Goal: Task Accomplishment & Management: Manage account settings

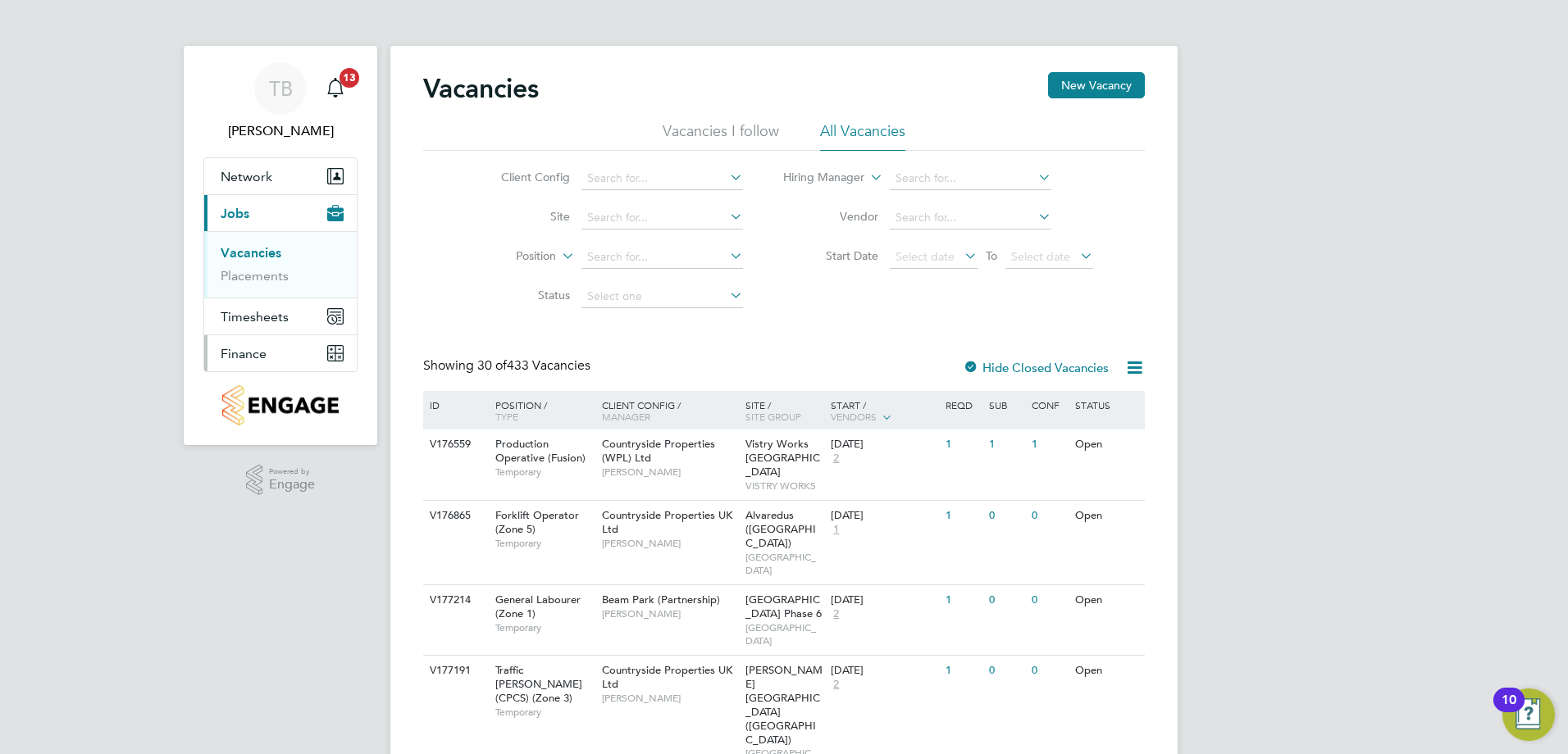
click at [255, 350] on span "Finance" at bounding box center [243, 353] width 46 height 15
click at [266, 331] on link "Invoices & Credit Notes" at bounding box center [272, 335] width 102 height 32
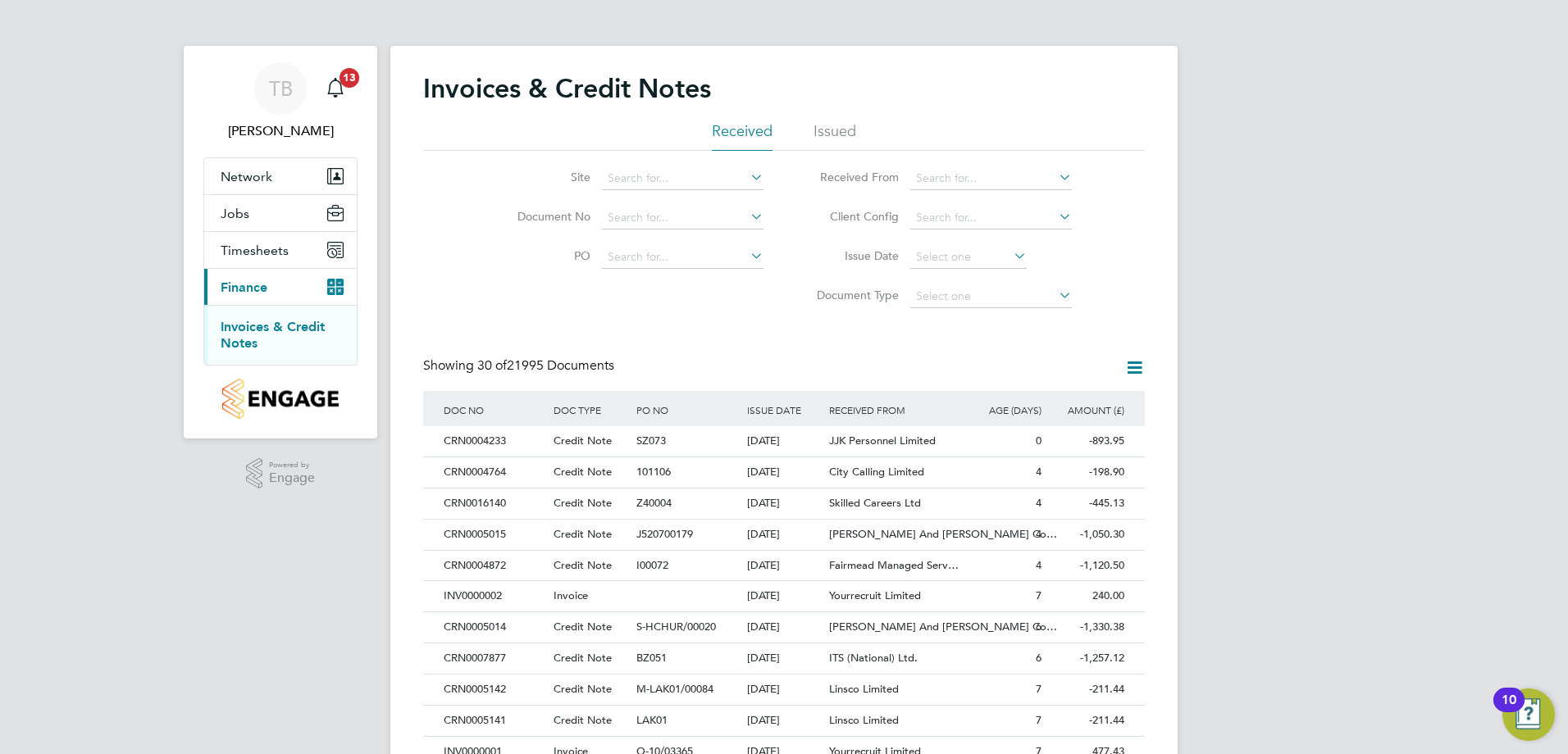
drag, startPoint x: 274, startPoint y: 343, endPoint x: 444, endPoint y: 283, distance: 180.3
click at [444, 283] on div "Site Document No PO Status Paid Date Issued To Received From Client Config Issu…" at bounding box center [784, 233] width 722 height 166
click at [244, 244] on span "Timesheets" at bounding box center [255, 250] width 68 height 15
click at [262, 247] on span "Timesheets" at bounding box center [255, 250] width 68 height 15
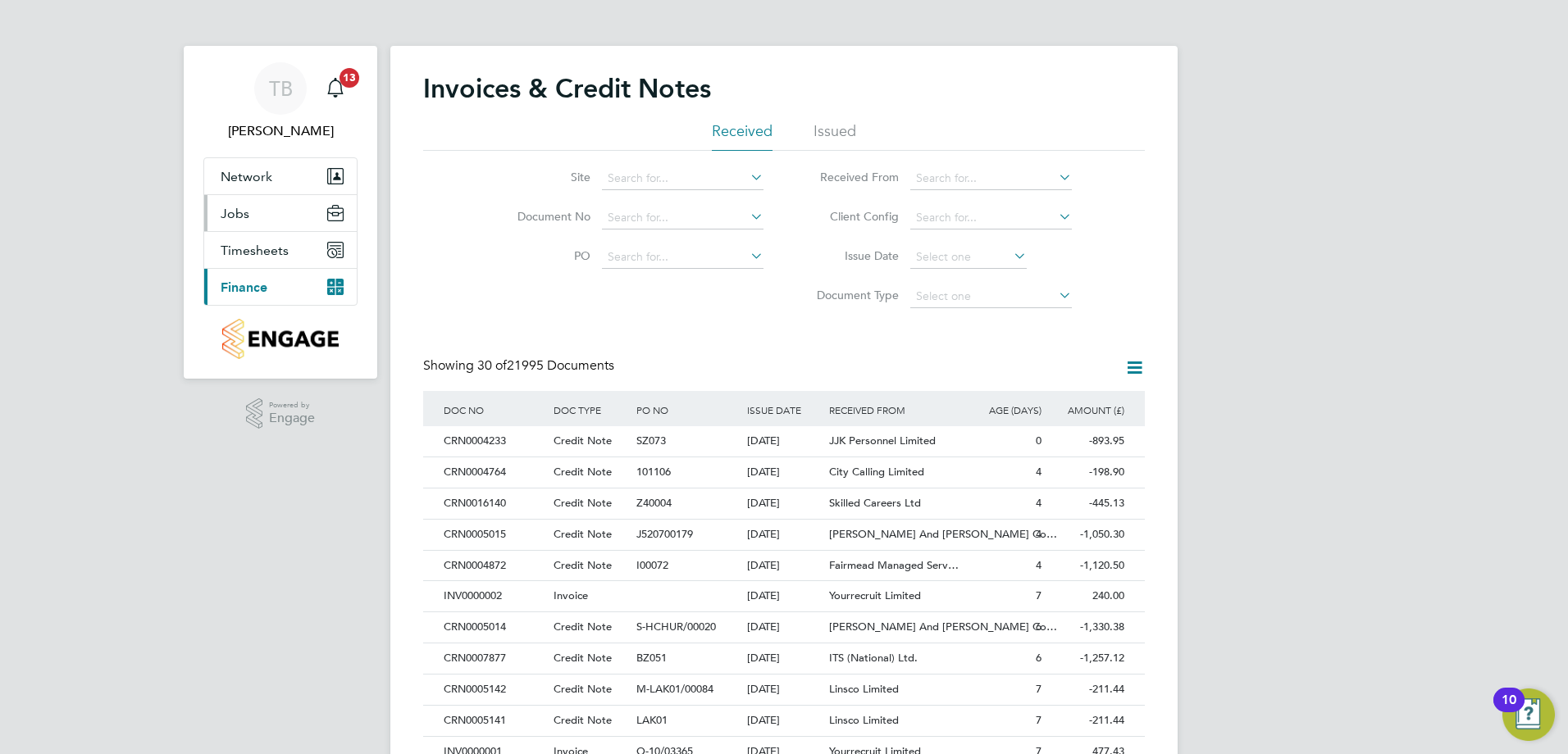
click at [237, 214] on span "Jobs" at bounding box center [235, 213] width 29 height 15
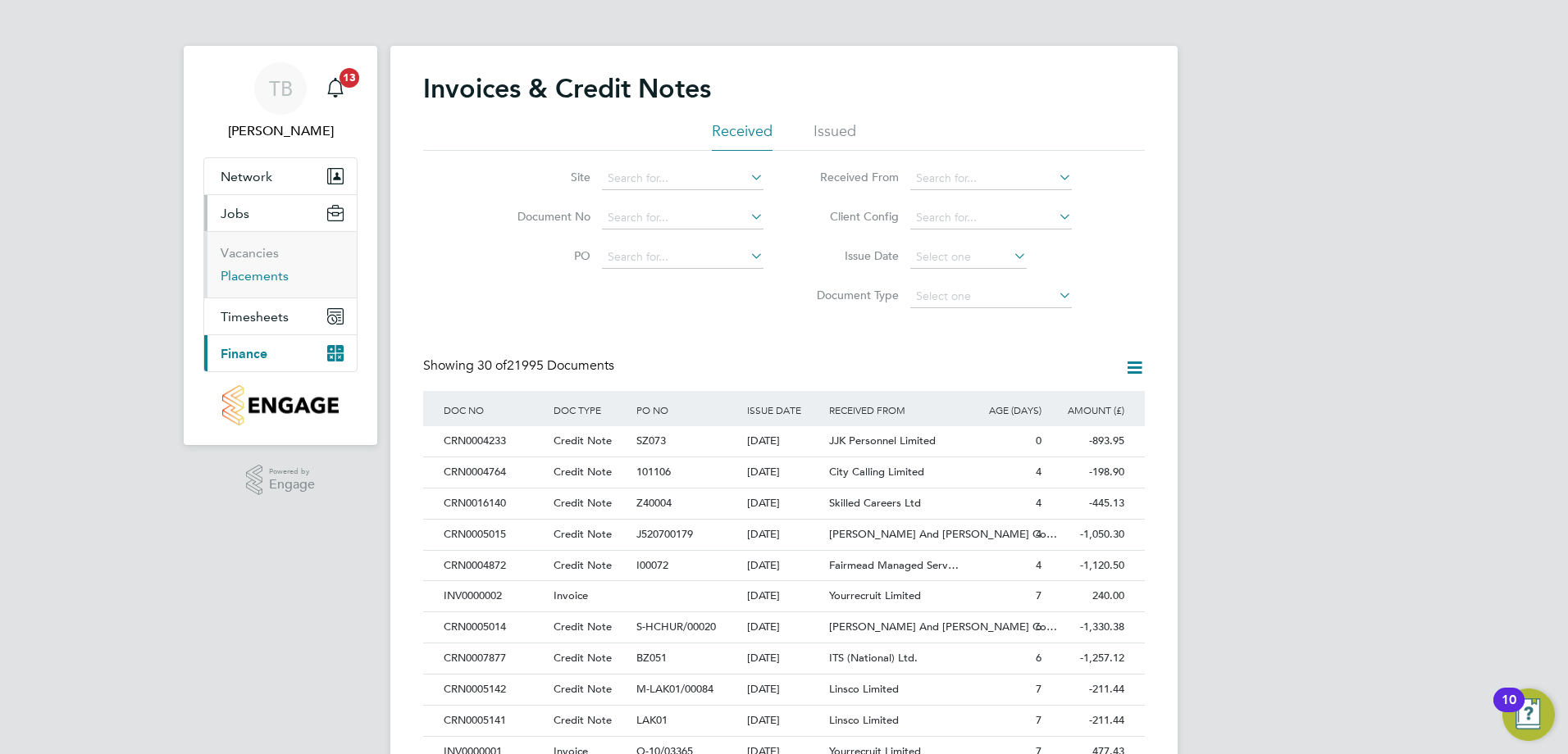
click at [252, 270] on link "Placements" at bounding box center [255, 275] width 68 height 15
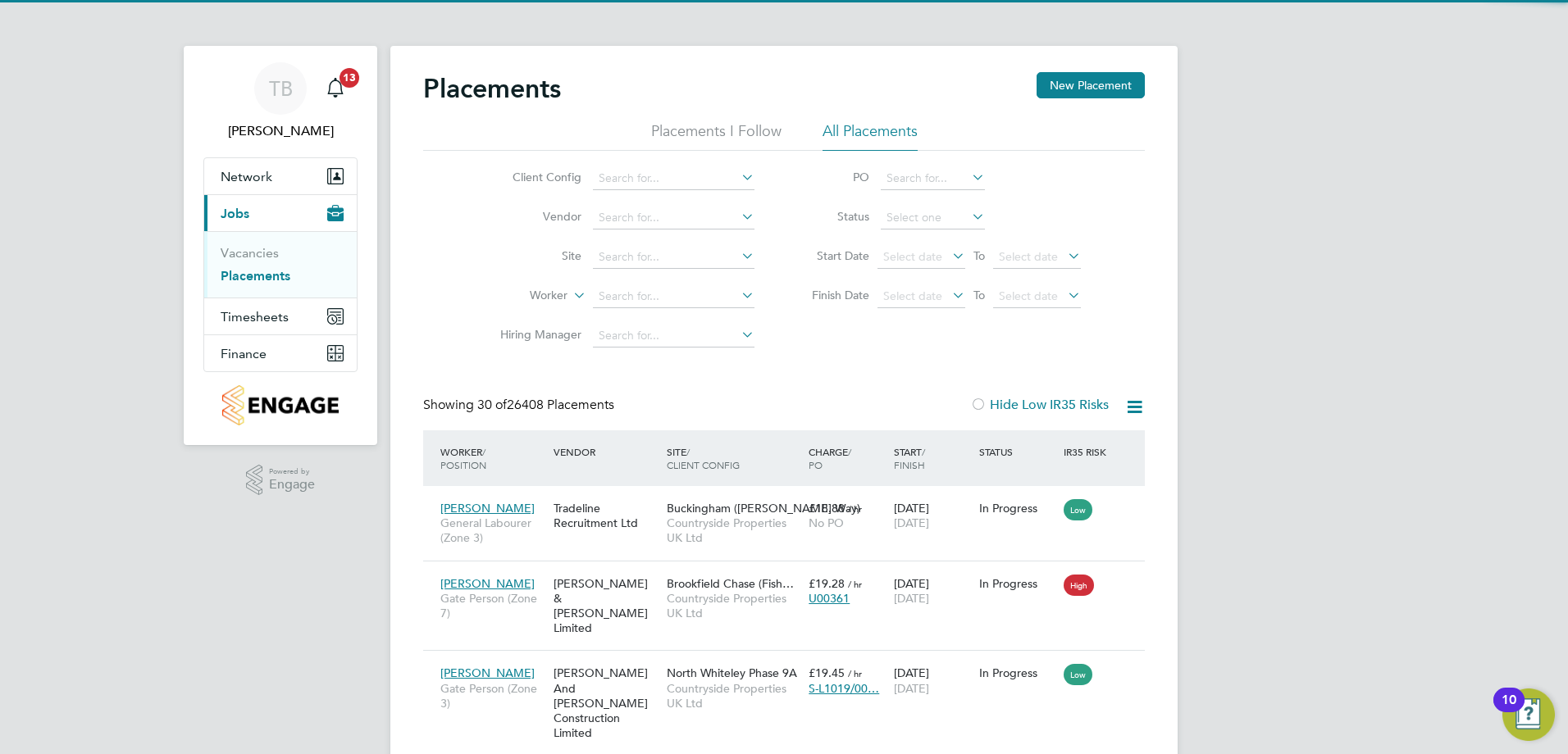
scroll to position [15, 77]
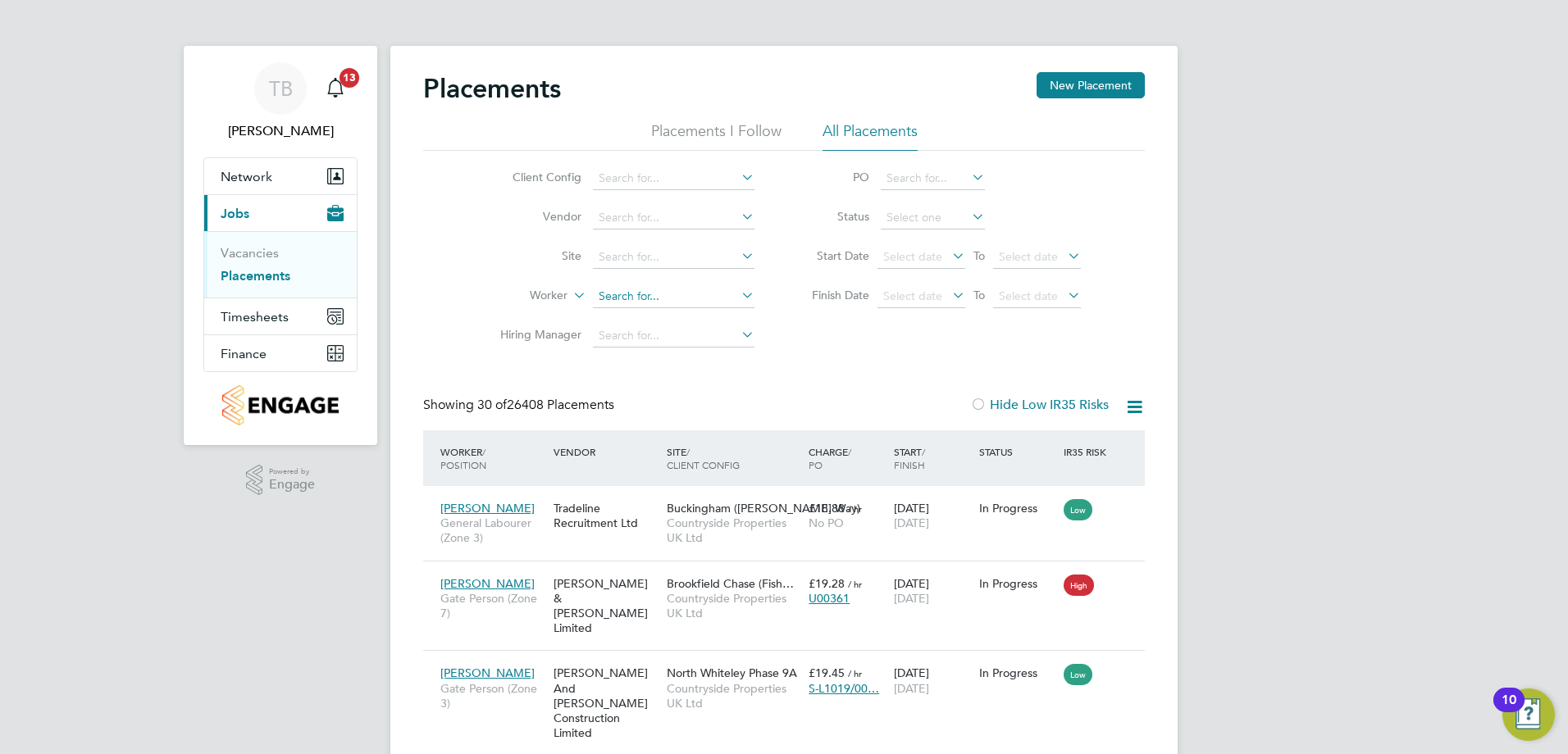
click at [645, 301] on input at bounding box center [673, 297] width 161 height 23
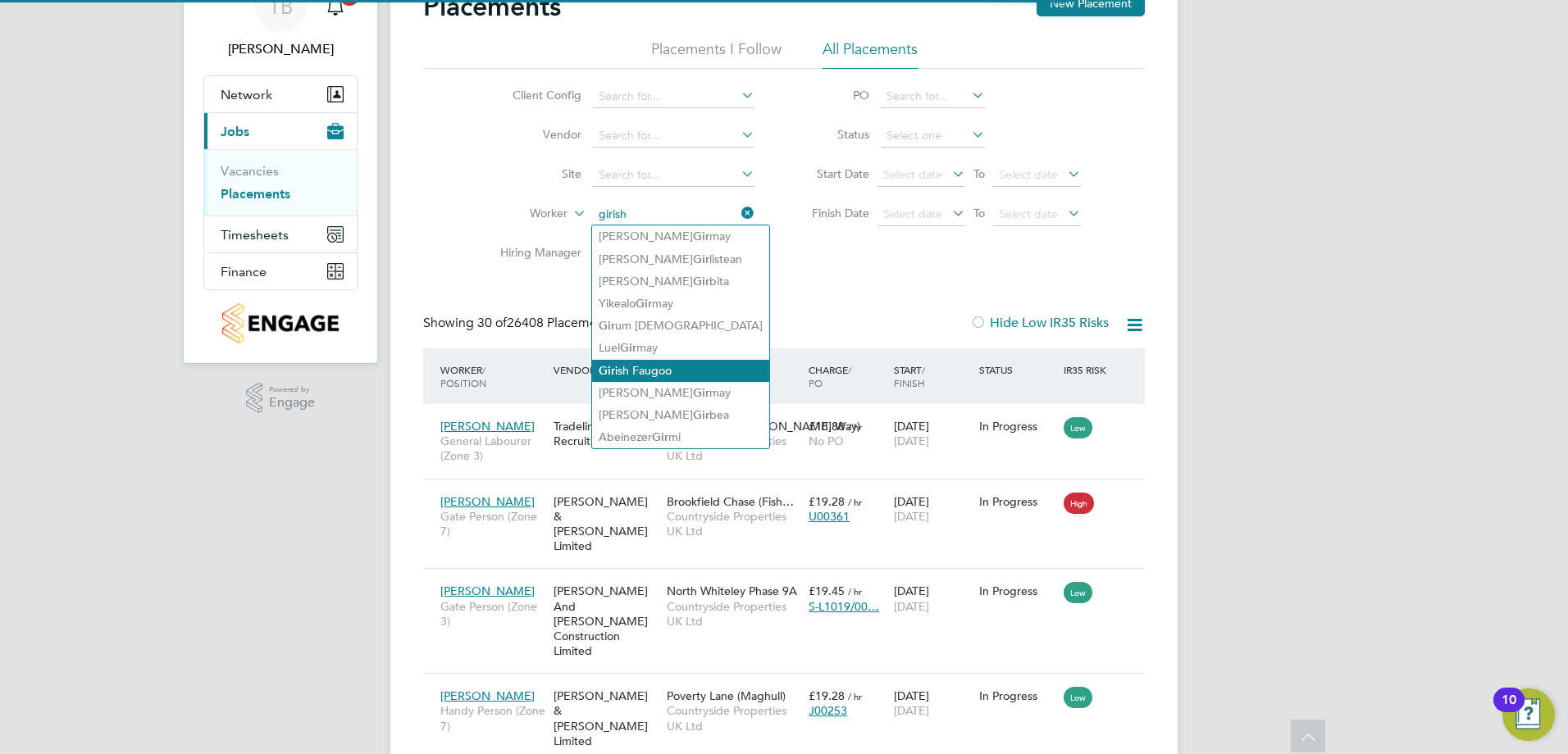
click at [657, 366] on li "Gir ish Faugoo" at bounding box center [680, 370] width 178 height 22
type input "[PERSON_NAME]"
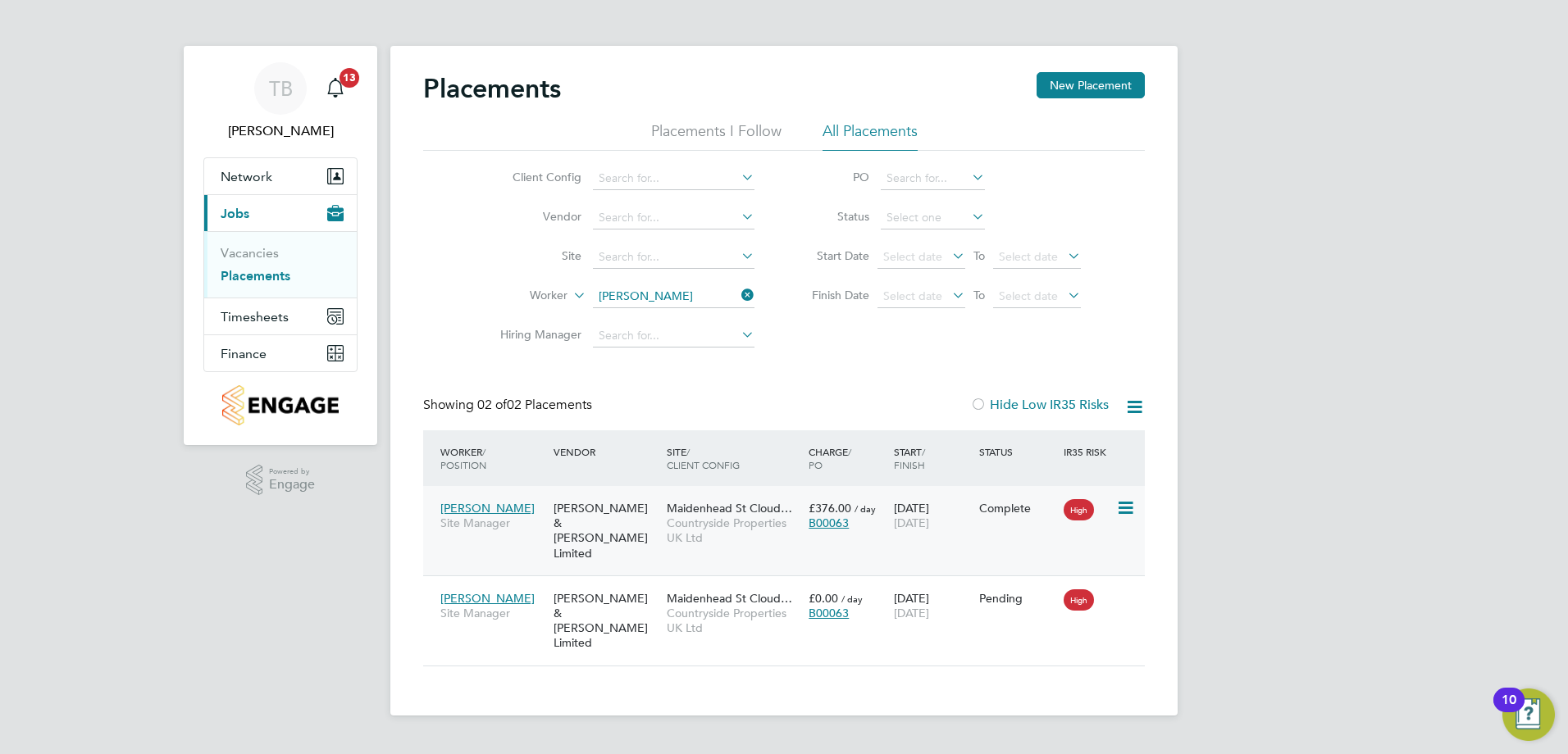
click at [1128, 509] on icon at bounding box center [1124, 508] width 16 height 20
click at [871, 513] on span "/ day" at bounding box center [865, 509] width 22 height 13
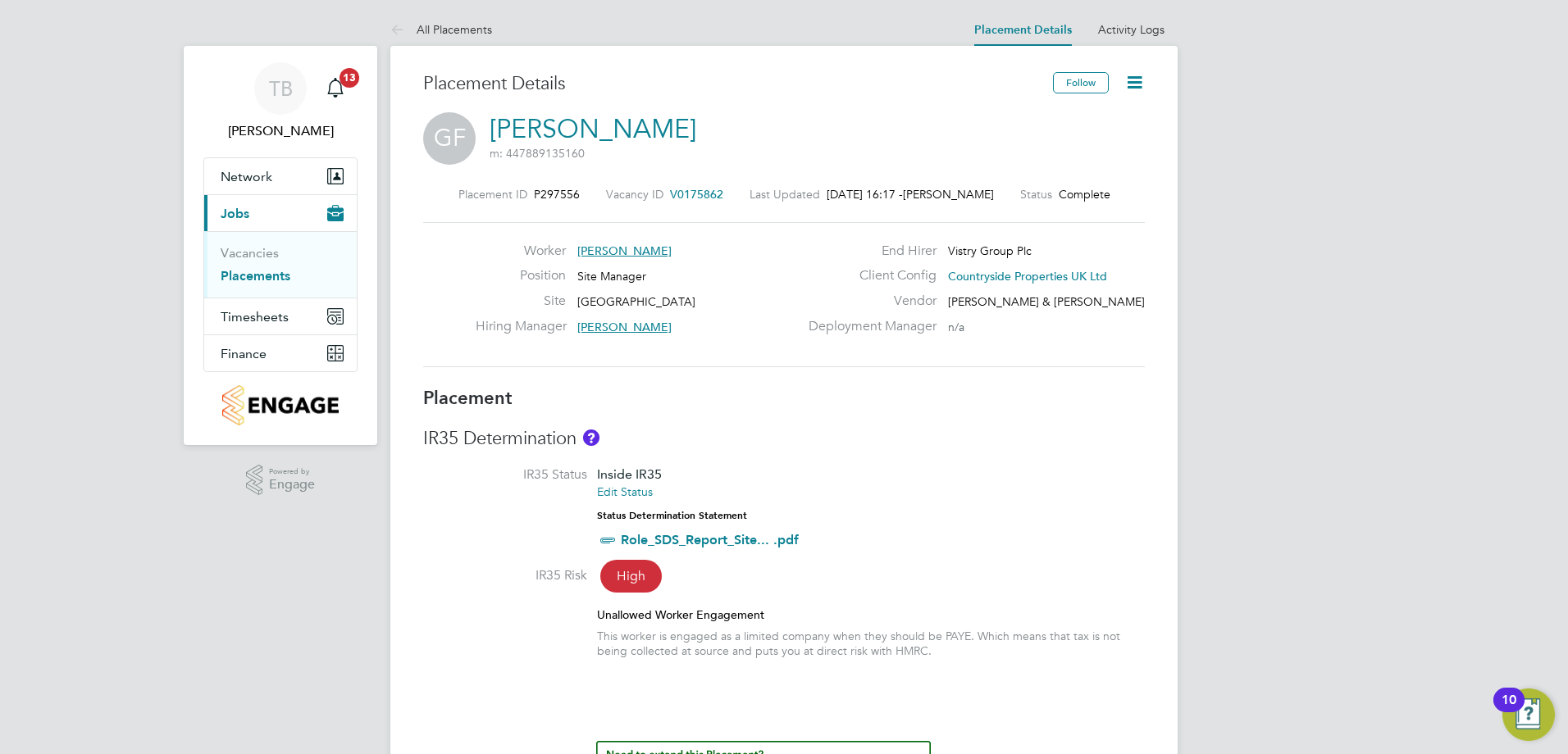
click at [1145, 86] on icon at bounding box center [1134, 82] width 21 height 21
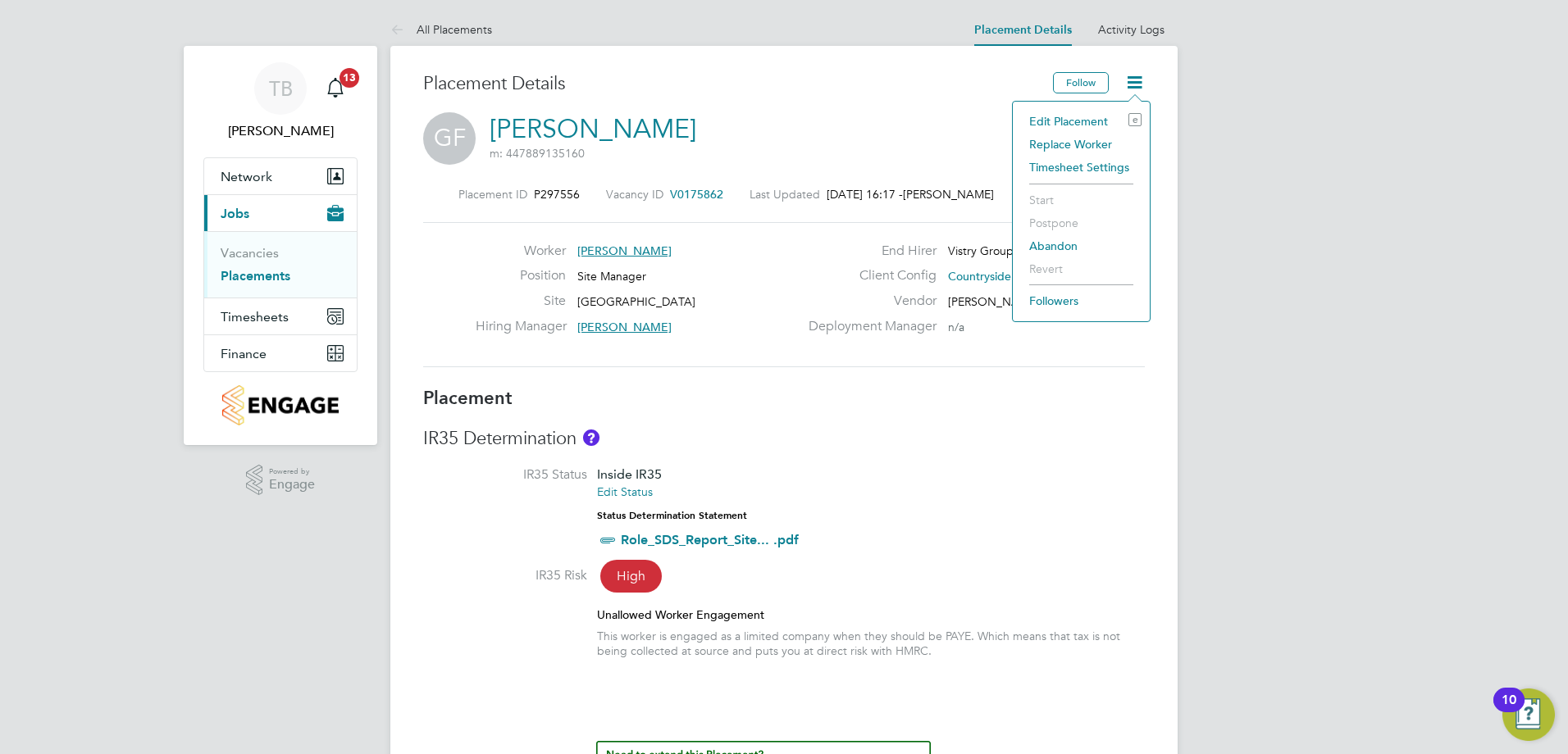
click at [1061, 122] on li "Edit Placement e" at bounding box center [1081, 122] width 120 height 23
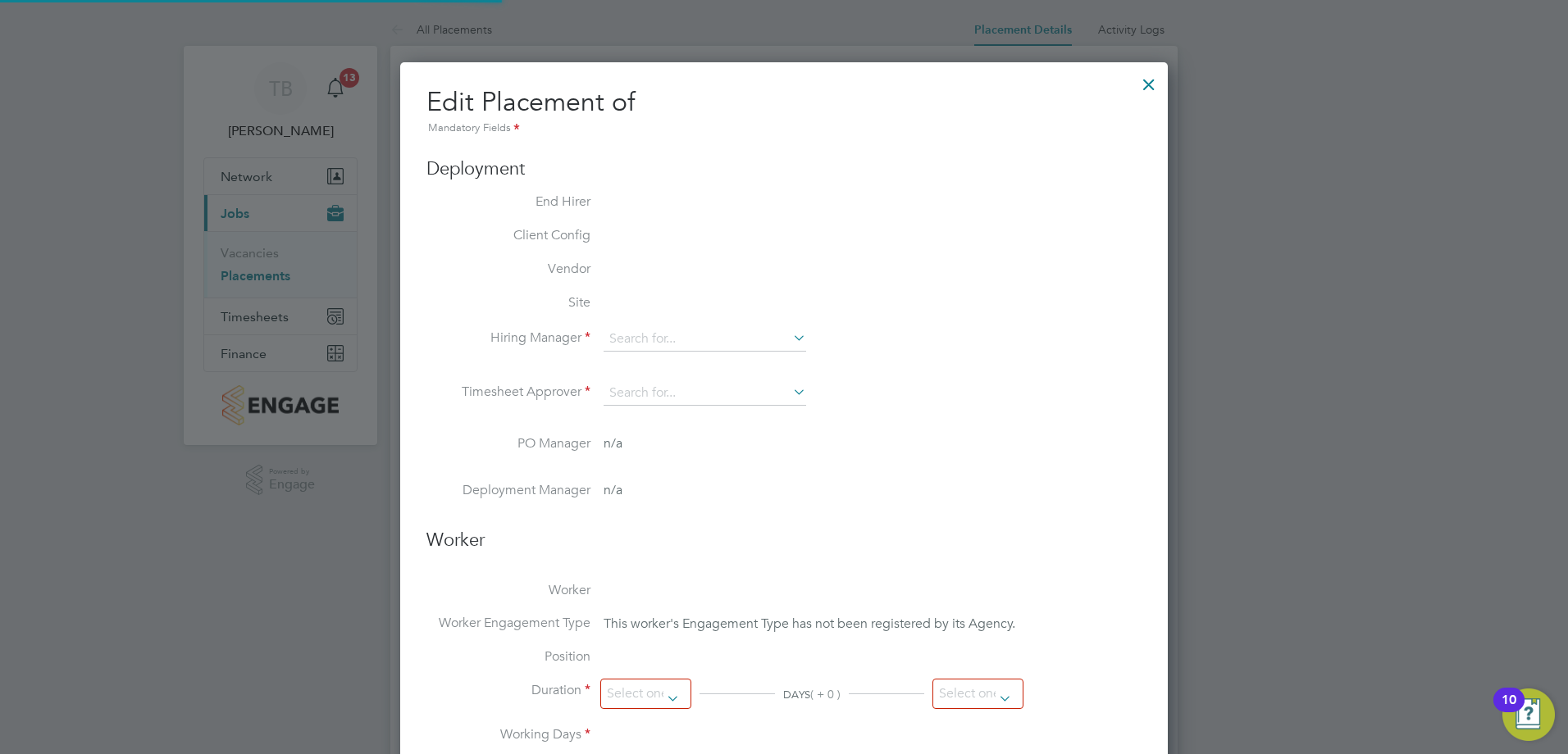
type input "[PERSON_NAME]"
type input "[DATE]"
type input "08:00"
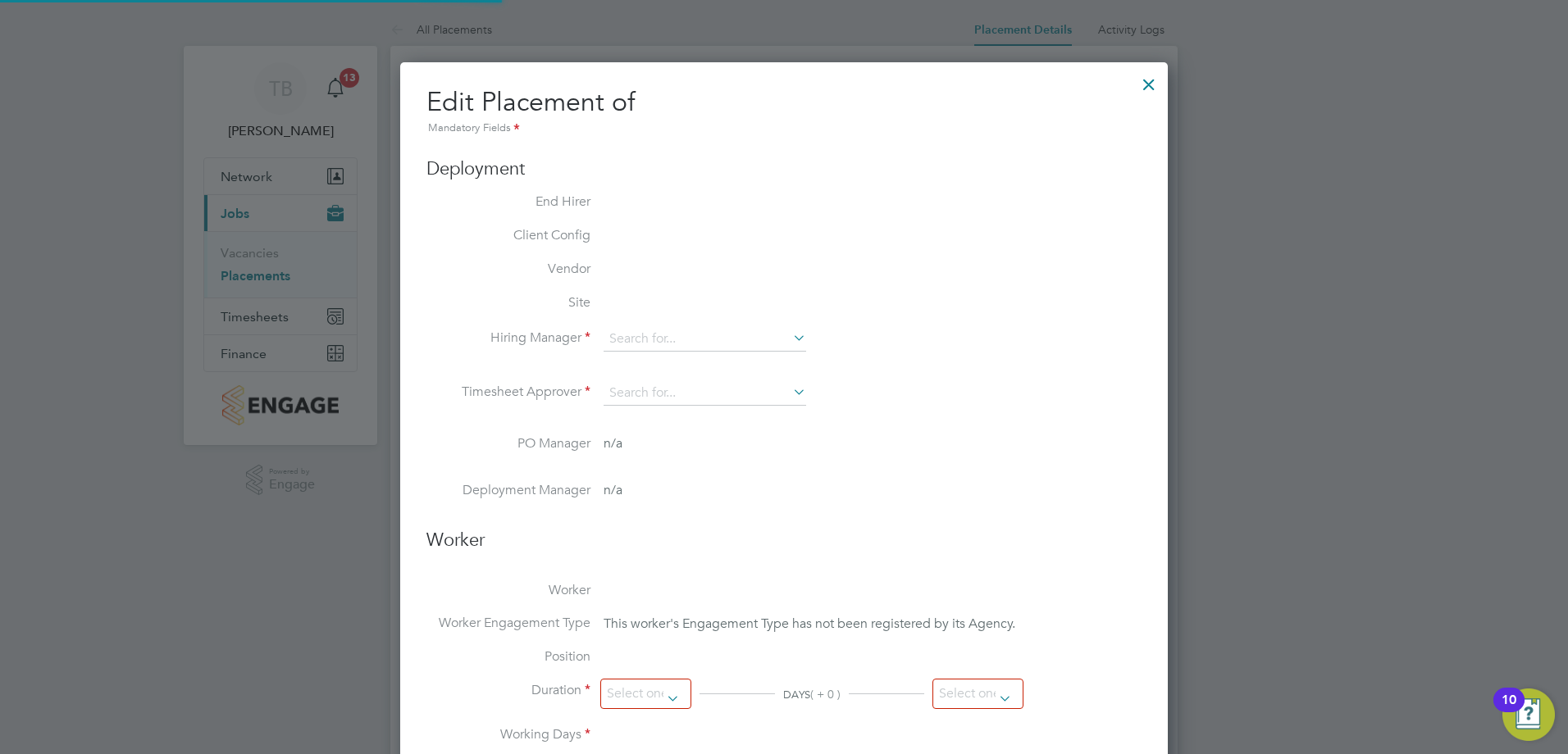
type input "17:00"
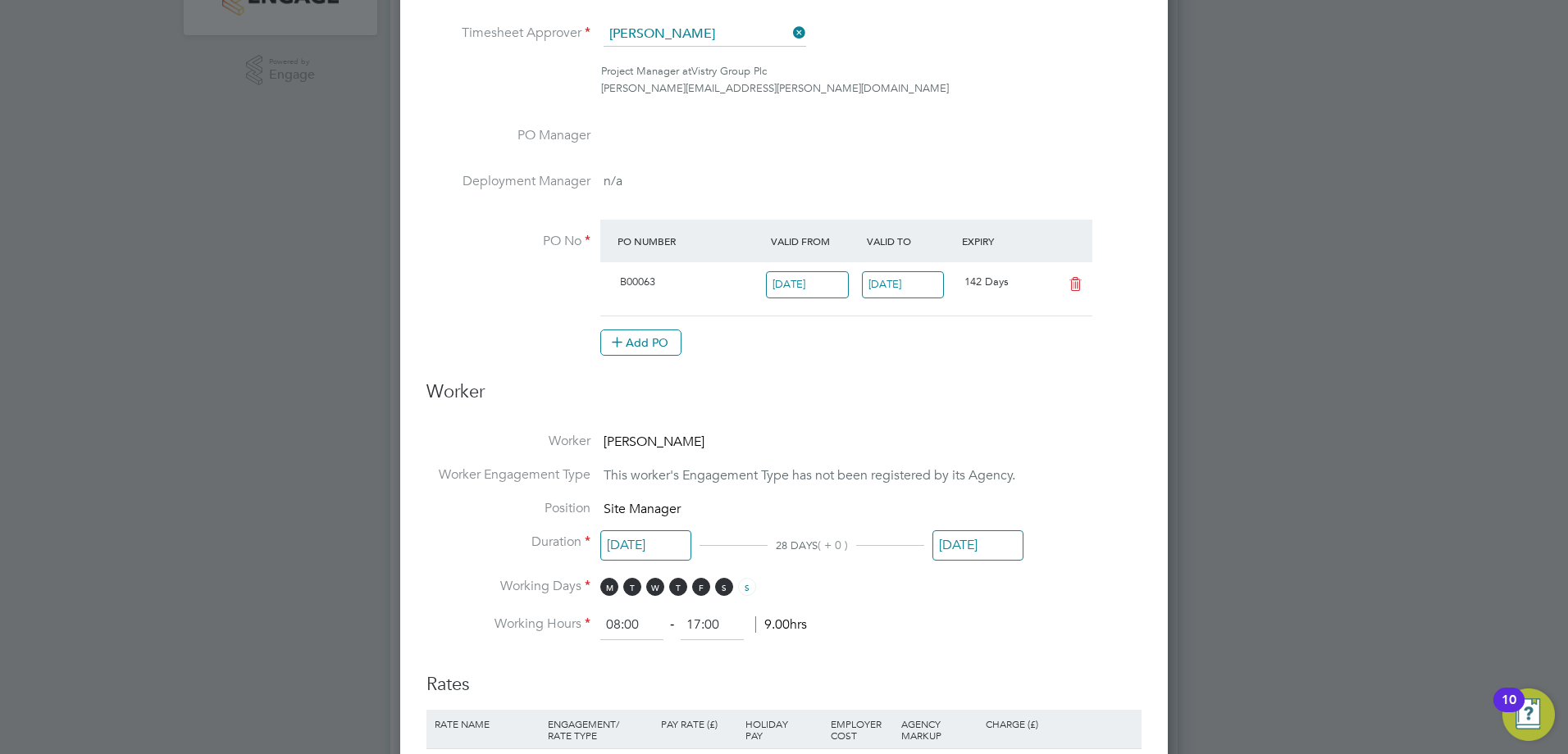
click at [950, 541] on input "[DATE]" at bounding box center [978, 546] width 91 height 30
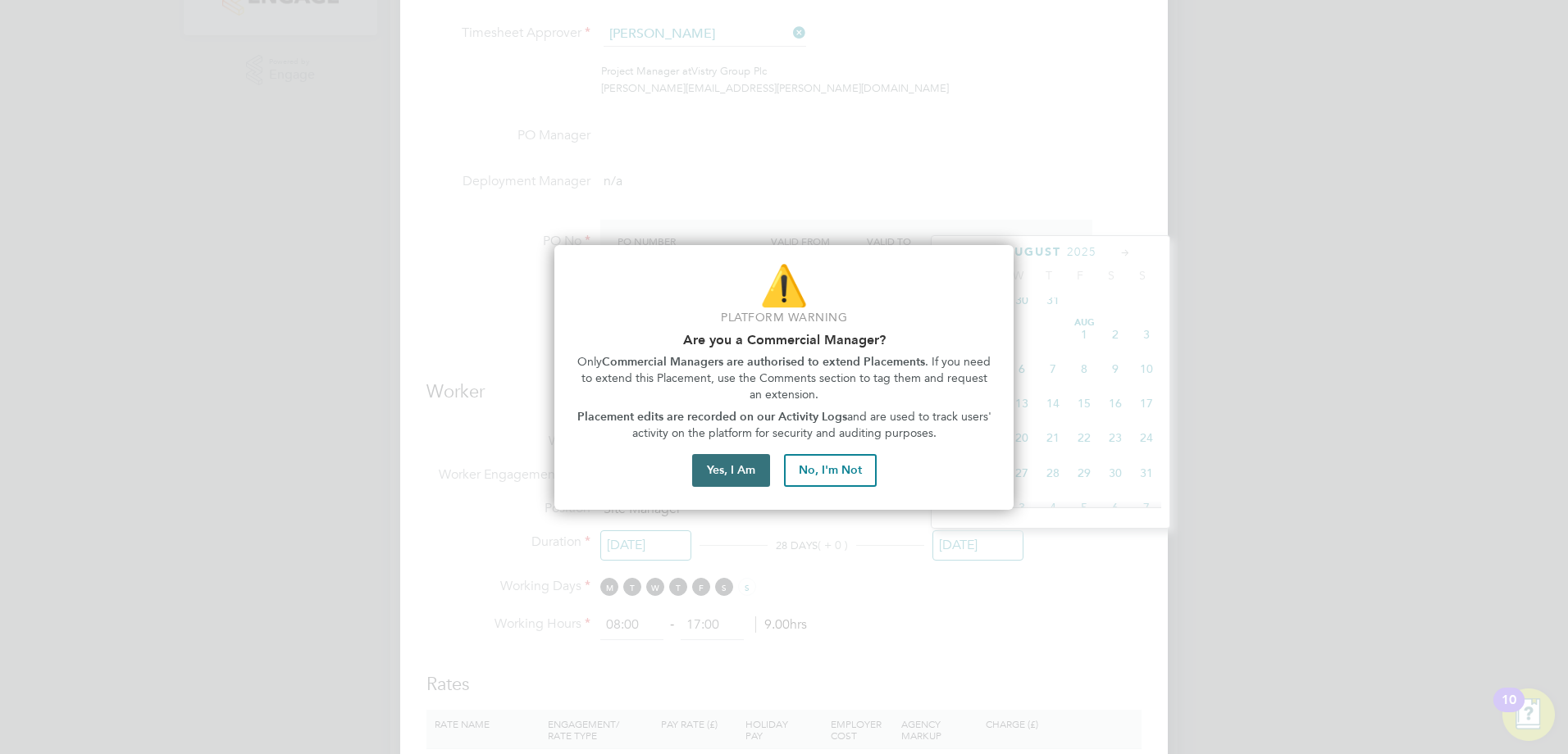
click at [719, 462] on button "Yes, I Am" at bounding box center [731, 471] width 78 height 33
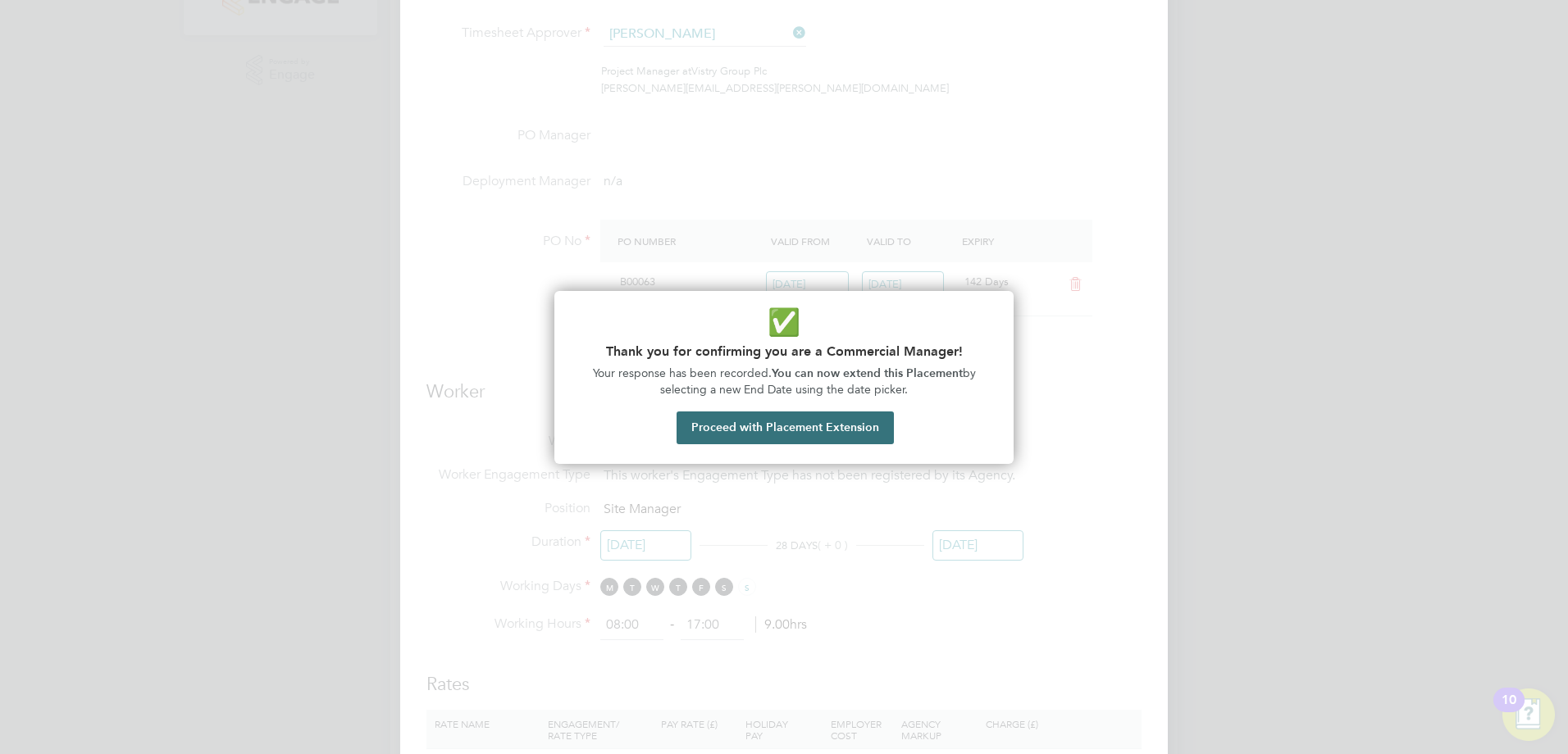
click at [776, 438] on button "Proceed with Placement Extension" at bounding box center [784, 428] width 217 height 33
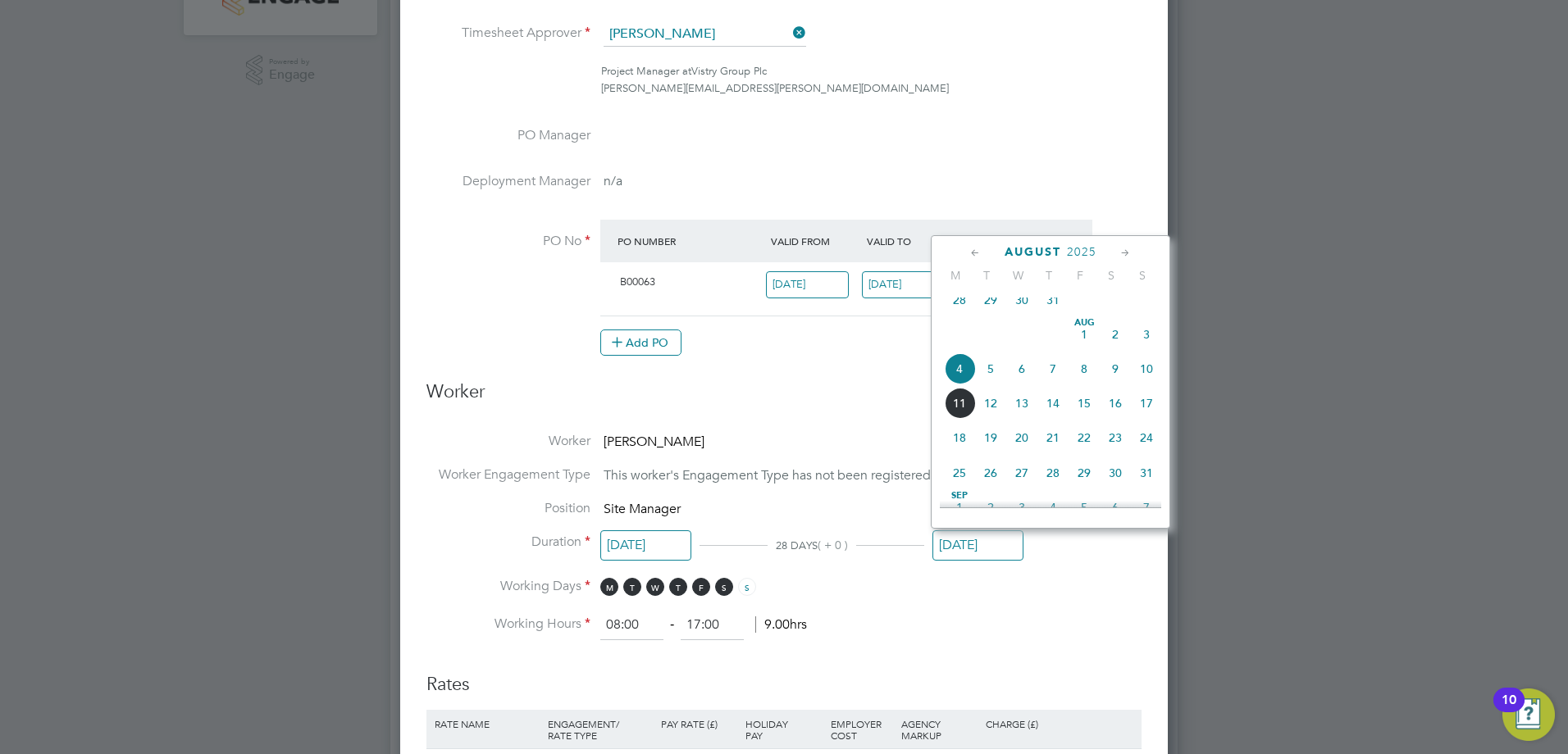
click at [1119, 249] on icon at bounding box center [1124, 254] width 15 height 18
click at [1085, 484] on span "3" at bounding box center [1084, 469] width 31 height 31
type input "[DATE]"
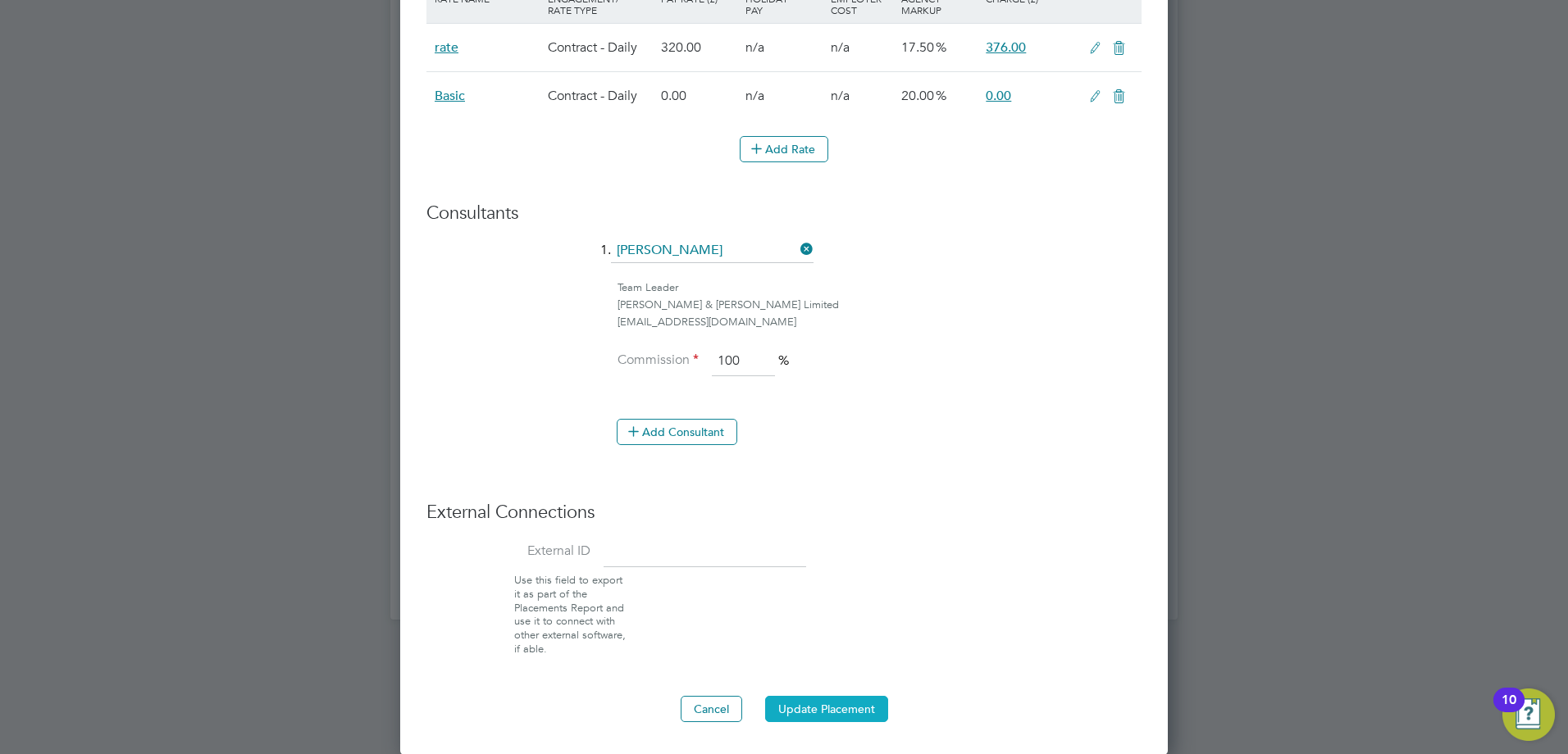
click at [821, 713] on button "Update Placement" at bounding box center [826, 708] width 123 height 26
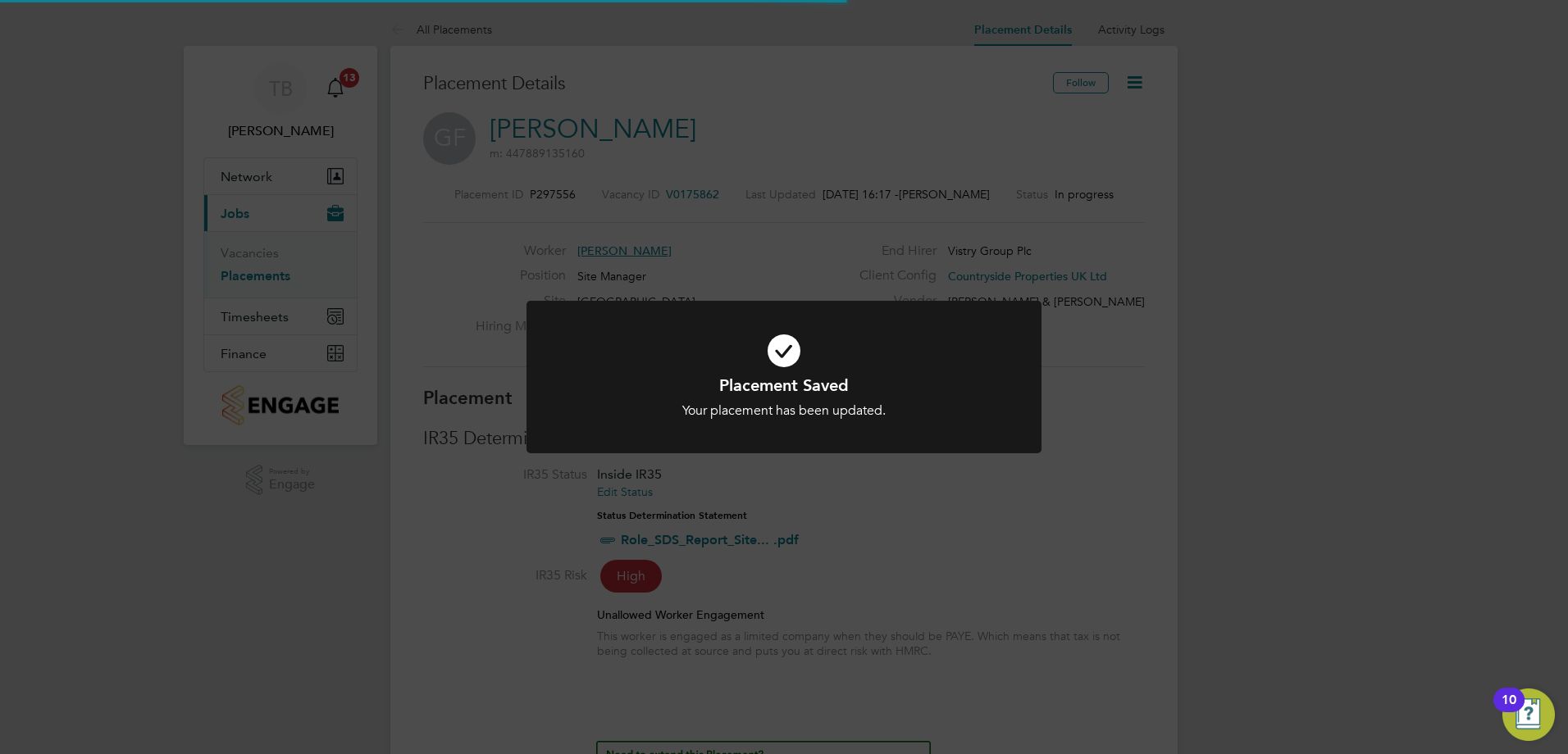
click at [981, 228] on div "Placement Saved Your placement has been updated. Cancel Okay" at bounding box center [784, 377] width 1568 height 754
